Goal: Task Accomplishment & Management: Use online tool/utility

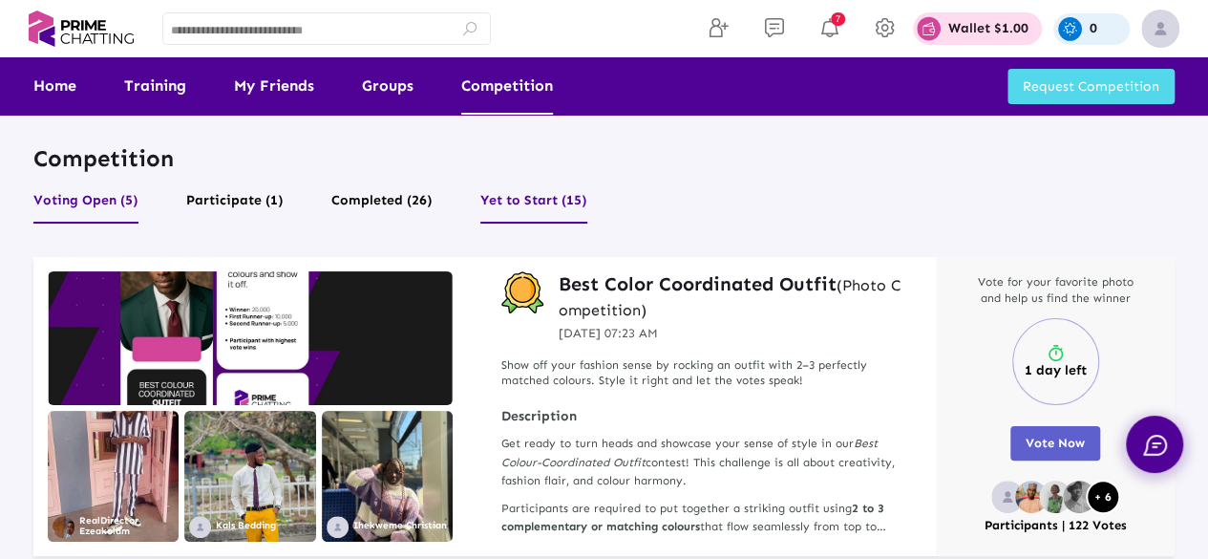
click at [554, 205] on button "Yet to Start (15)" at bounding box center [533, 205] width 107 height 36
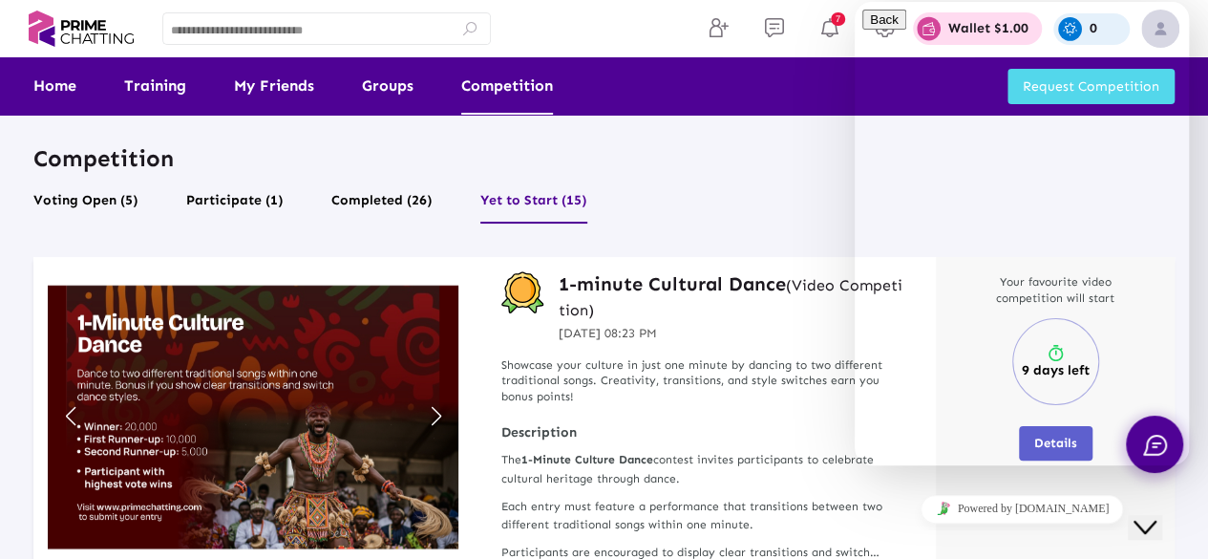
click at [1156, 516] on icon "Close Chat This icon closes the chat window." at bounding box center [1144, 527] width 23 height 23
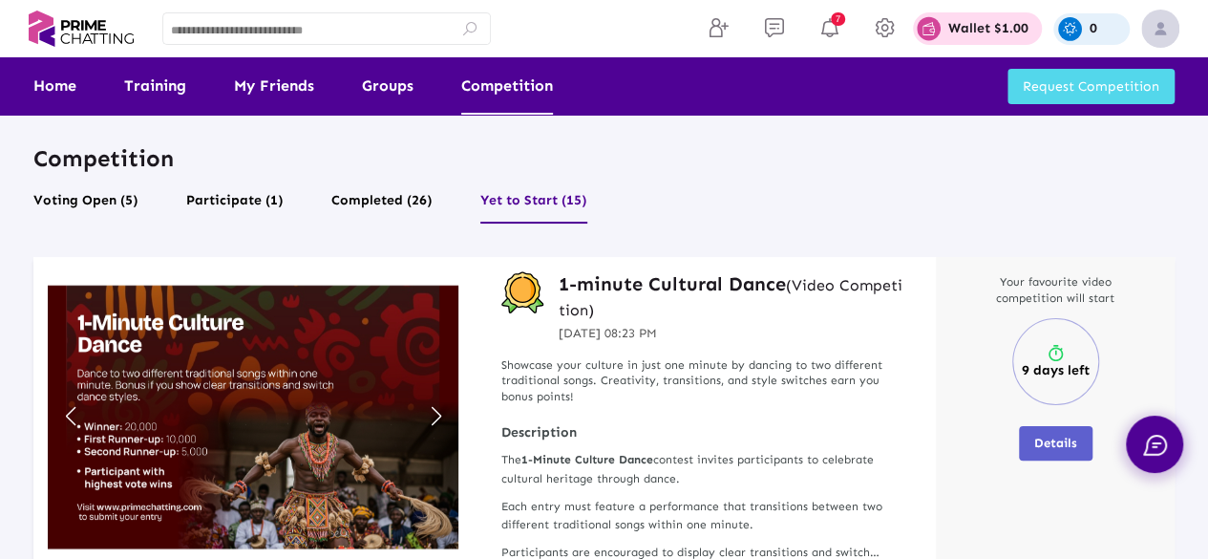
drag, startPoint x: 1218, startPoint y: 120, endPoint x: 871, endPoint y: 156, distance: 349.3
click at [871, 156] on p "Competition" at bounding box center [603, 158] width 1141 height 30
drag, startPoint x: 1213, startPoint y: 65, endPoint x: 841, endPoint y: 159, distance: 383.2
click at [841, 159] on p "Competition" at bounding box center [603, 158] width 1141 height 30
click at [263, 200] on button "Participate (1)" at bounding box center [234, 205] width 97 height 36
